Goal: Information Seeking & Learning: Learn about a topic

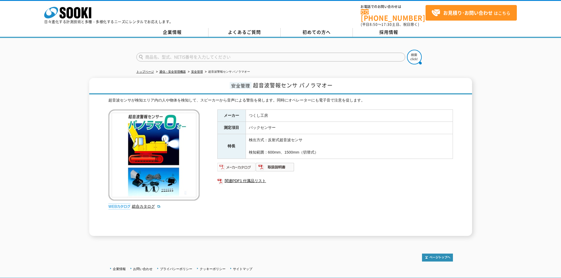
click at [246, 164] on img at bounding box center [236, 167] width 39 height 9
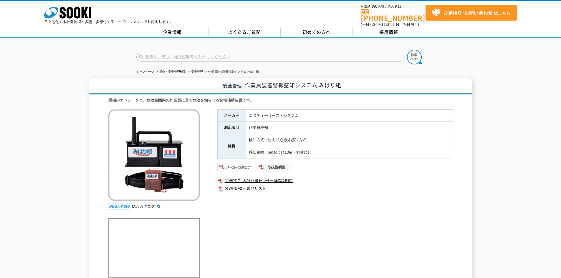
click at [254, 166] on img at bounding box center [236, 167] width 39 height 9
